Goal: Check status: Check status

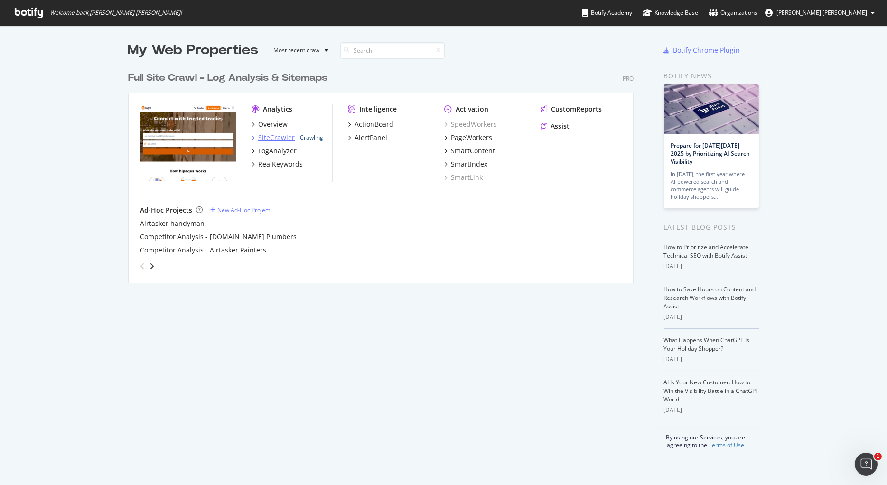
click at [309, 136] on link "Crawling" at bounding box center [311, 137] width 23 height 8
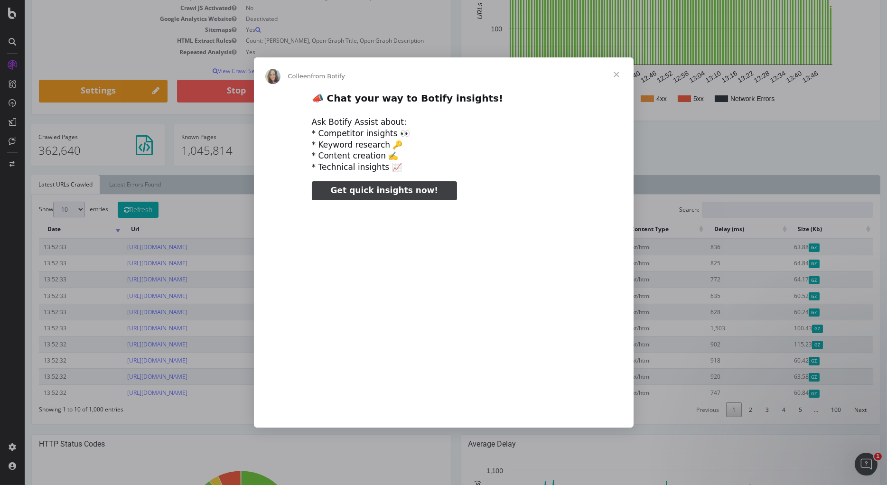
type input "265134"
click at [615, 73] on span "Close" at bounding box center [616, 74] width 34 height 34
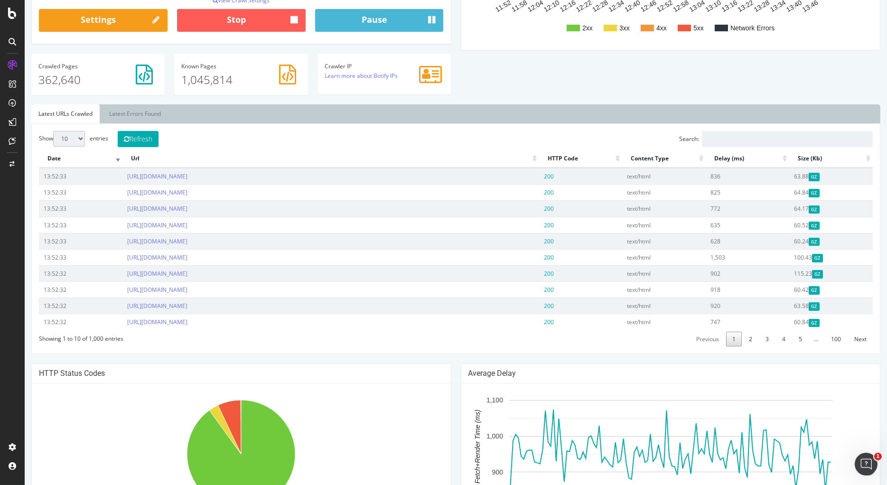
scroll to position [265, 0]
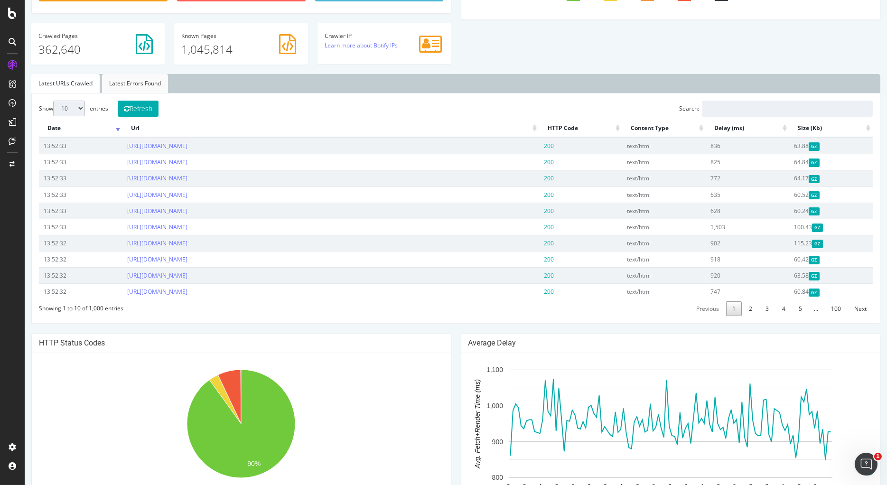
click at [132, 83] on link "Latest Errors Found" at bounding box center [135, 83] width 66 height 19
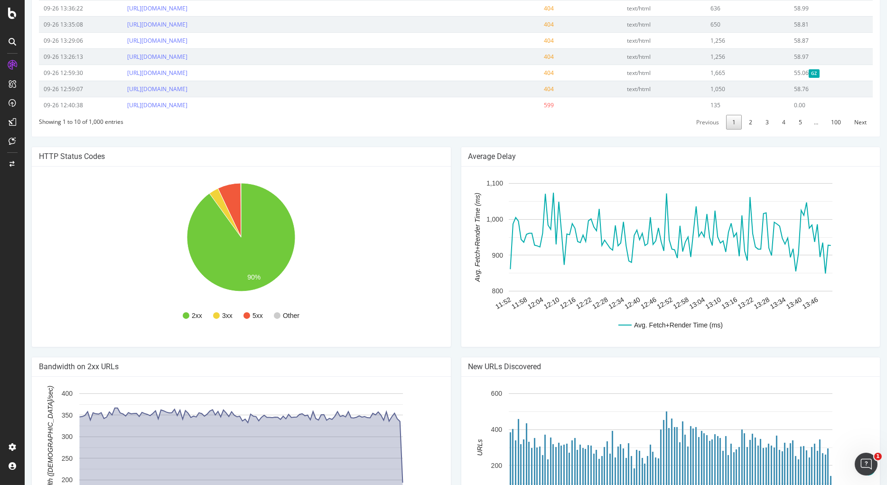
scroll to position [457, 0]
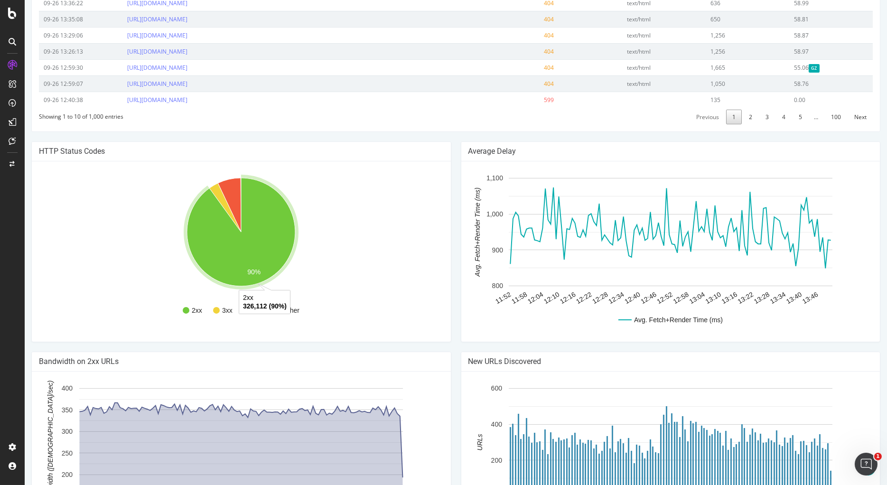
click at [444, 173] on div "2xx 3xx 5xx Other 90% 2xx 326,112 (90%) Http Code Urls 2xx 326,112 3xx 10,563 4…" at bounding box center [241, 251] width 419 height 180
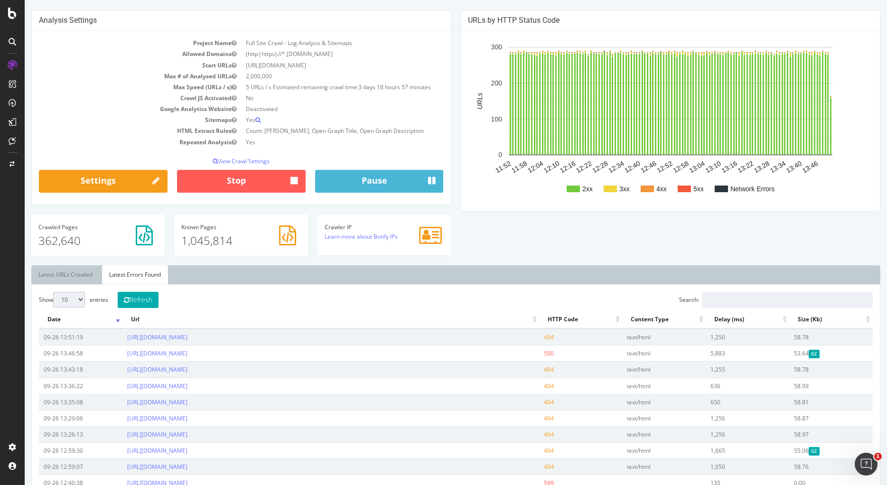
scroll to position [0, 0]
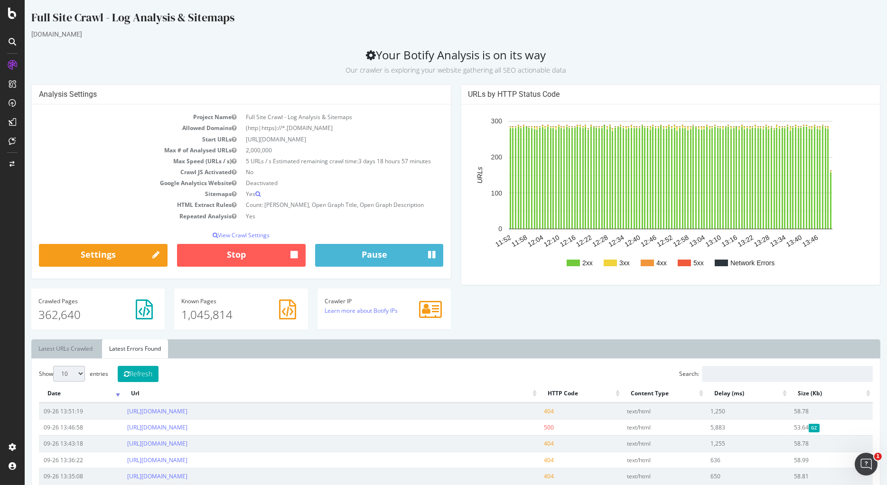
click at [501, 325] on div "Analysis Settings Project Name Full Site Crawl - Log Analysis & Sitemaps Allowe…" at bounding box center [456, 211] width 858 height 255
click at [70, 351] on link "Latest URLs Crawled" at bounding box center [65, 348] width 68 height 19
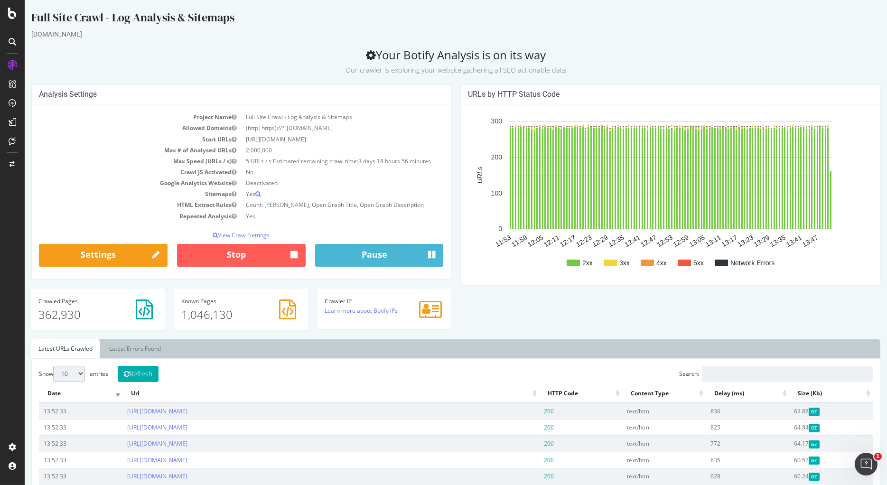
click at [580, 303] on div "Analysis Settings Project Name Full Site Crawl - Log Analysis & Sitemaps Allowe…" at bounding box center [456, 211] width 858 height 255
click at [561, 317] on div "Analysis Settings Project Name Full Site Crawl - Log Analysis & Sitemaps Allowe…" at bounding box center [456, 211] width 858 height 255
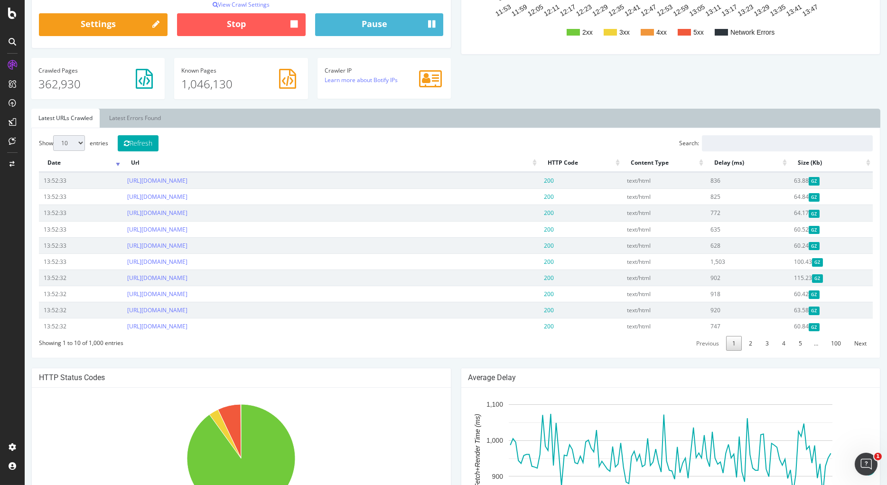
scroll to position [532, 0]
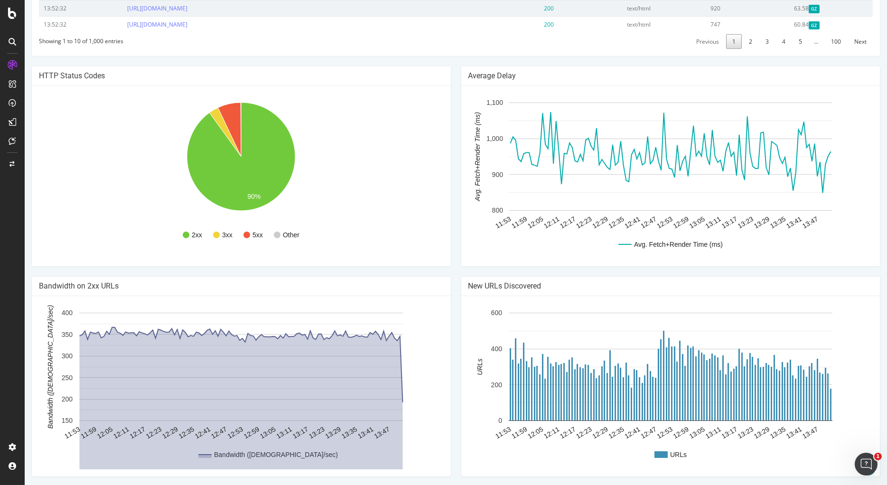
click at [451, 246] on div "HTTP Status Codes 2xx 3xx 5xx Other 90% Http Code Urls 2xx 326,399 3xx 10,566 4…" at bounding box center [241, 171] width 429 height 210
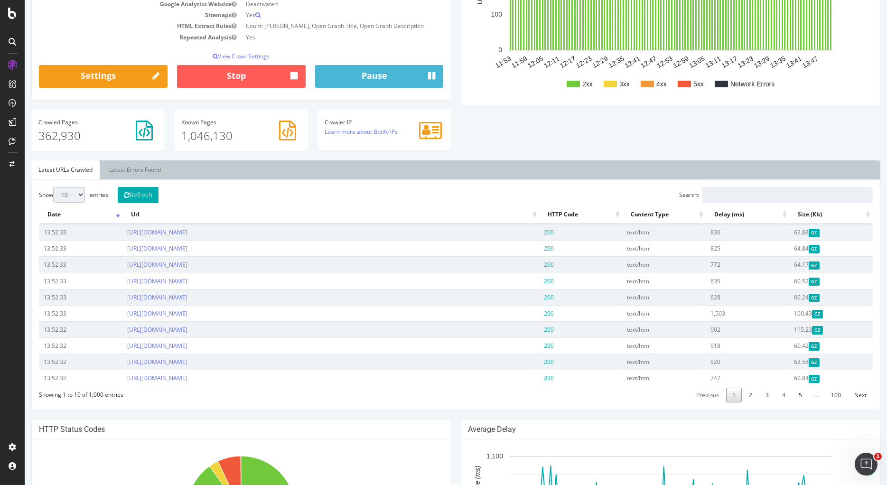
scroll to position [0, 0]
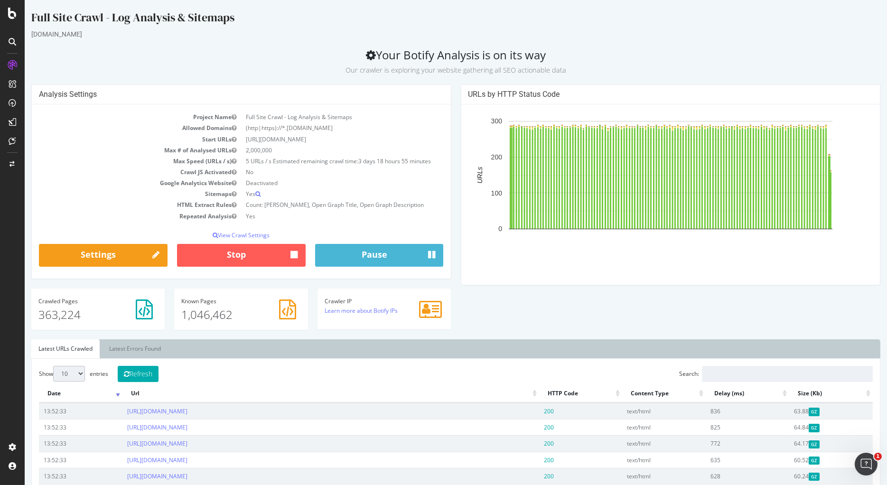
click at [281, 62] on p "Our crawler is exploring your website gathering all SEO actionable data" at bounding box center [455, 68] width 849 height 13
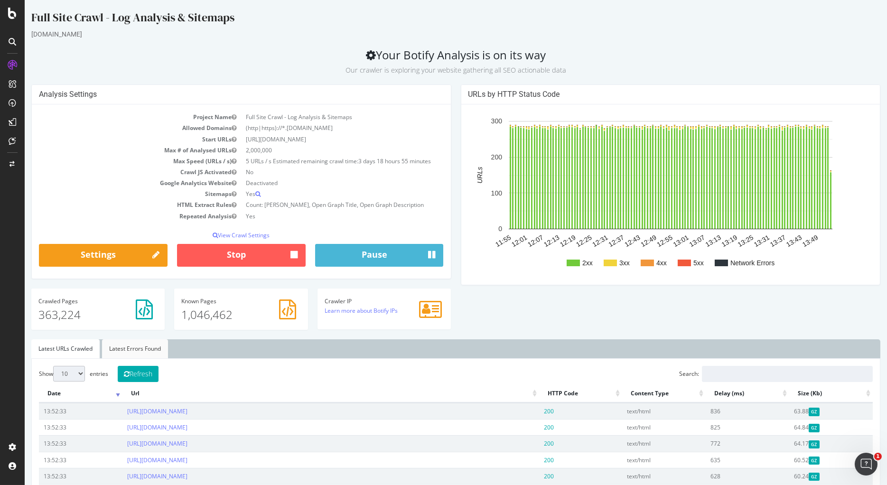
click at [131, 349] on link "Latest Errors Found" at bounding box center [135, 348] width 66 height 19
click at [213, 67] on p "Our crawler is exploring your website gathering all SEO actionable data" at bounding box center [455, 68] width 849 height 13
click at [845, 52] on h2 "Your Botify Analysis is on its way Our crawler is exploring your website gather…" at bounding box center [455, 61] width 849 height 27
click at [711, 74] on p "Our crawler is exploring your website gathering all SEO actionable data" at bounding box center [455, 68] width 849 height 13
click at [283, 48] on h2 "Your Botify Analysis is on its way Our crawler is exploring your website gather…" at bounding box center [455, 61] width 849 height 27
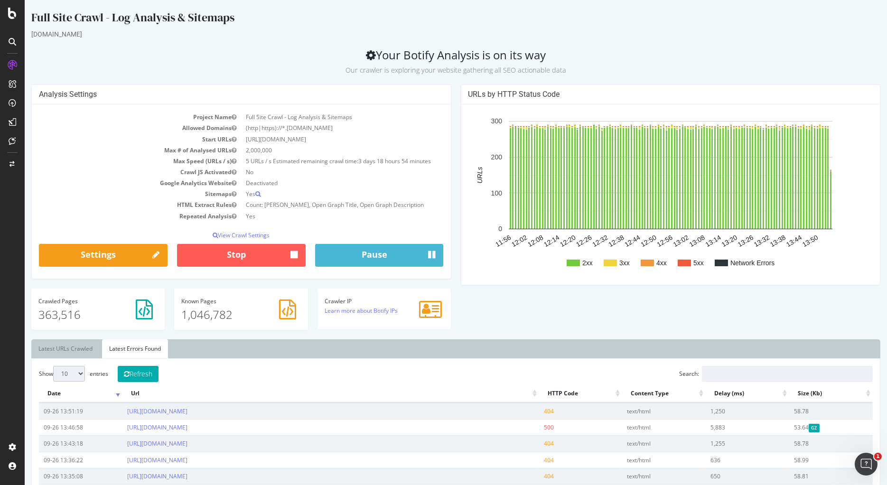
click at [855, 25] on div "Full Site Crawl - Log Analysis & Sitemaps" at bounding box center [455, 19] width 849 height 20
